Goal: Information Seeking & Learning: Learn about a topic

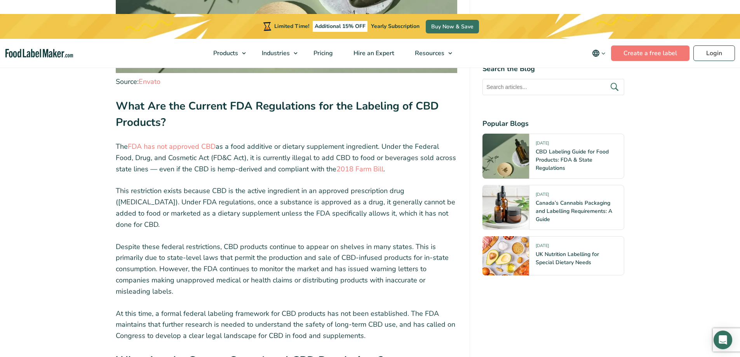
scroll to position [1747, 0]
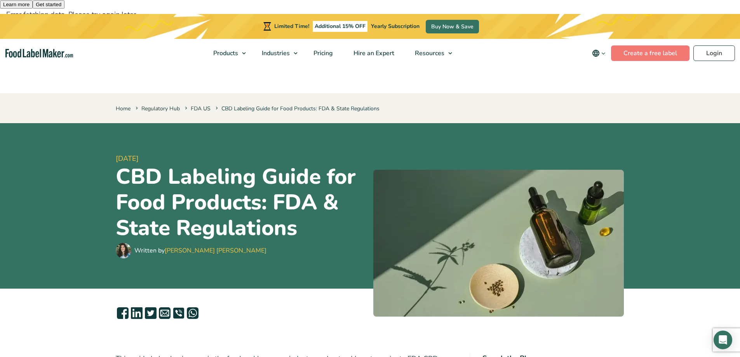
scroll to position [0, 0]
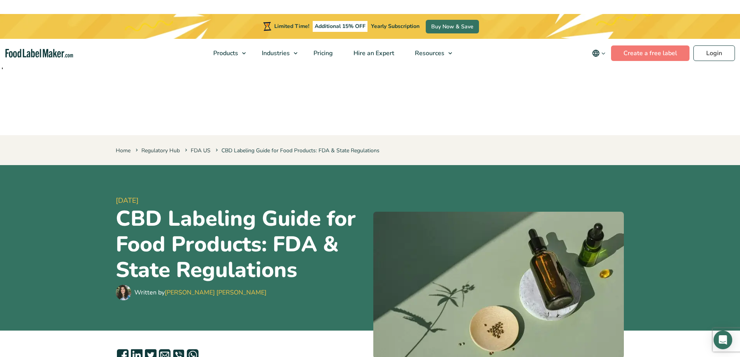
click at [183, 288] on link "[PERSON_NAME] [PERSON_NAME]" at bounding box center [216, 292] width 102 height 9
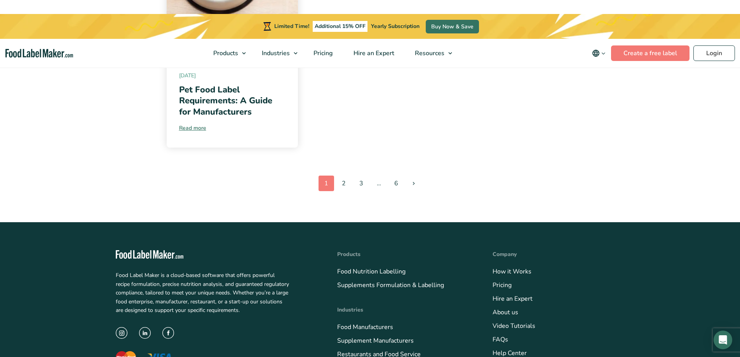
scroll to position [1158, 0]
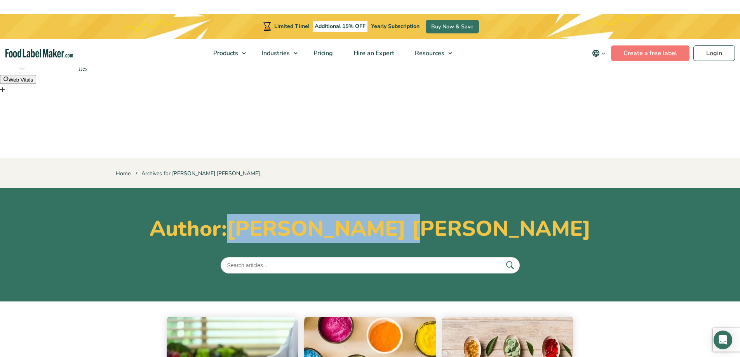
drag, startPoint x: 327, startPoint y: 132, endPoint x: 516, endPoint y: 132, distance: 189.1
click at [516, 216] on h1 "Author: [PERSON_NAME] [PERSON_NAME]" at bounding box center [370, 229] width 509 height 26
copy span "[PERSON_NAME] [PERSON_NAME]"
